Goal: Find specific page/section: Find specific page/section

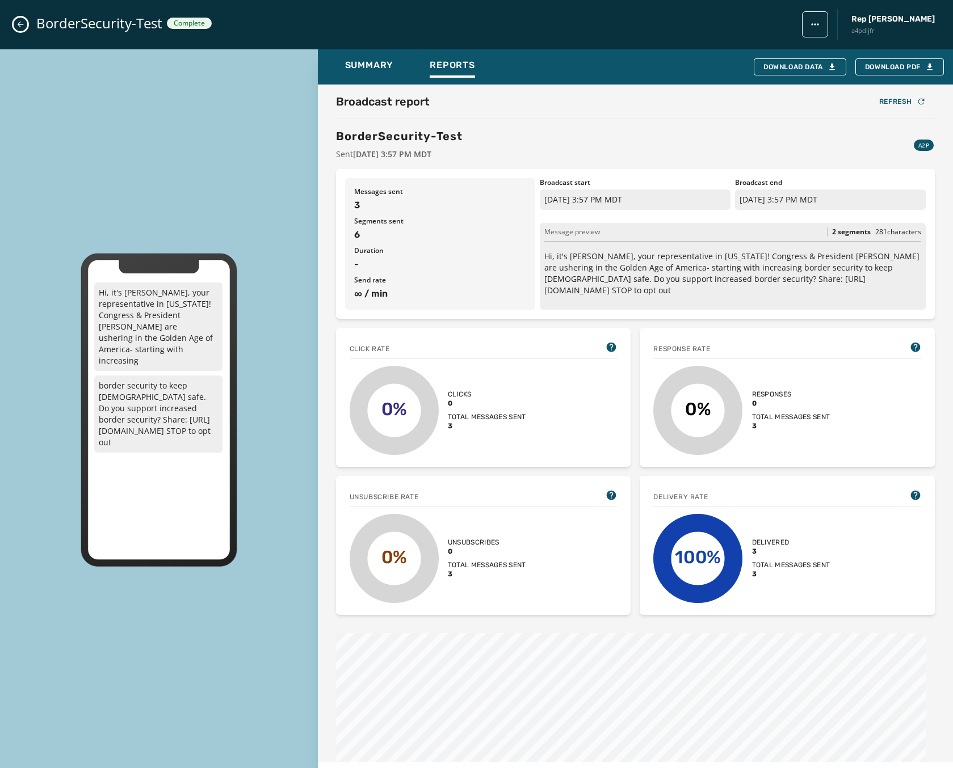
scroll to position [369, 0]
